Goal: Task Accomplishment & Management: Complete application form

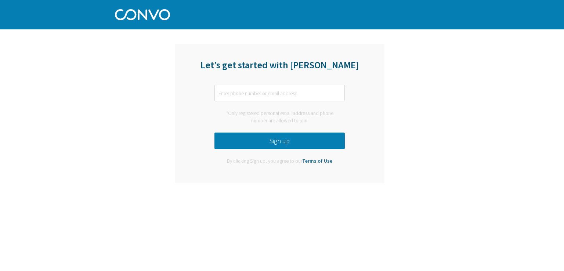
type input "J"
type input "[EMAIL_ADDRESS][DOMAIN_NAME]"
click at [274, 146] on button "Sign up" at bounding box center [280, 141] width 130 height 17
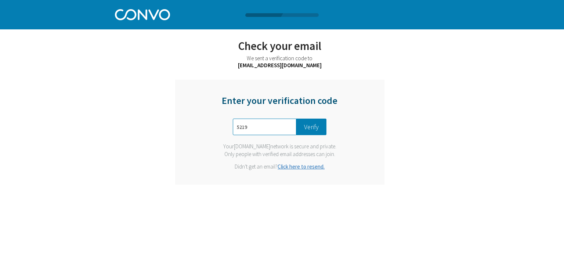
type input "5219"
click at [319, 129] on button "Verify" at bounding box center [311, 127] width 30 height 17
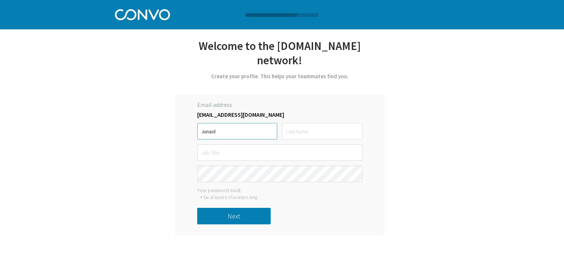
type input "Junaid"
click at [306, 123] on input "text" at bounding box center [322, 131] width 80 height 17
type input "[PERSON_NAME]"
click at [261, 144] on input "text" at bounding box center [279, 152] width 165 height 17
type input "A"
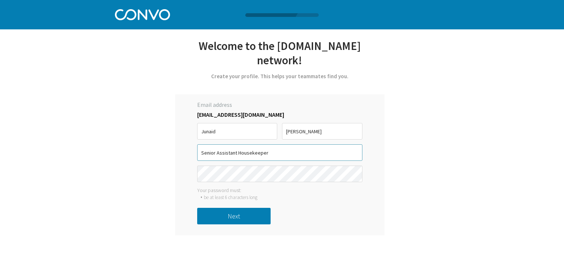
type input "Senior Assistant Housekeeper"
click at [224, 208] on button "Next" at bounding box center [233, 216] width 73 height 17
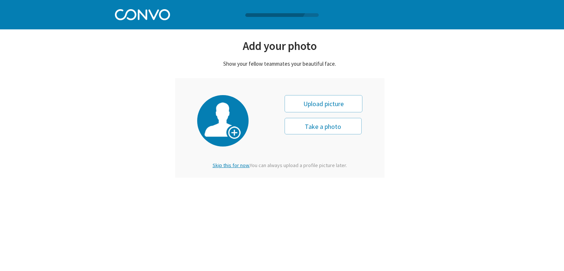
click at [227, 164] on span "Skip this for now." at bounding box center [231, 165] width 37 height 7
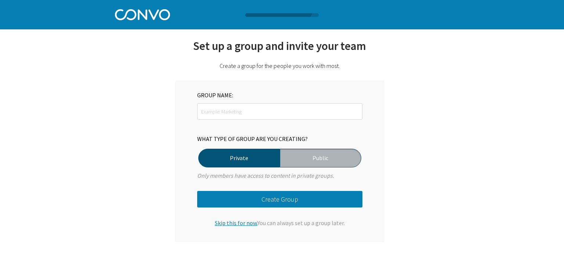
click at [226, 223] on span "Skip this for now." at bounding box center [236, 222] width 43 height 7
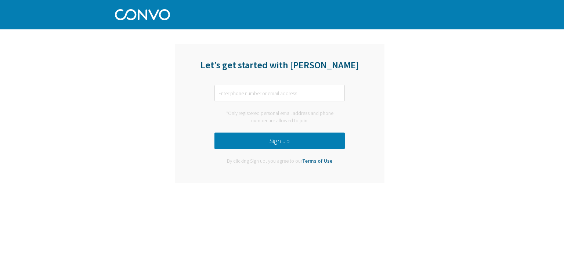
click at [129, 18] on img at bounding box center [142, 13] width 55 height 13
